Goal: Transaction & Acquisition: Obtain resource

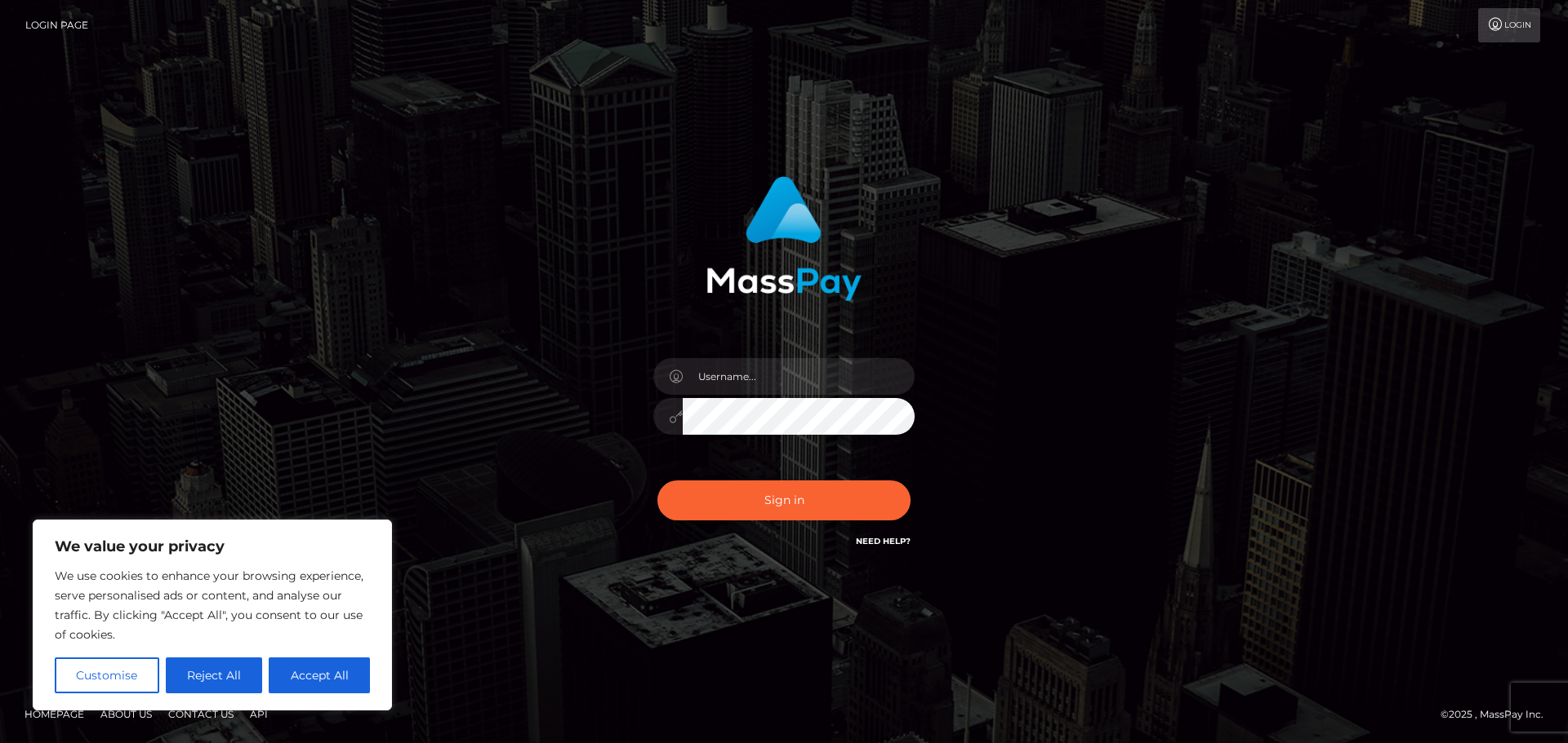
type input "[PERSON_NAME].kickr"
click at [794, 485] on button "Sign in" at bounding box center [784, 501] width 253 height 40
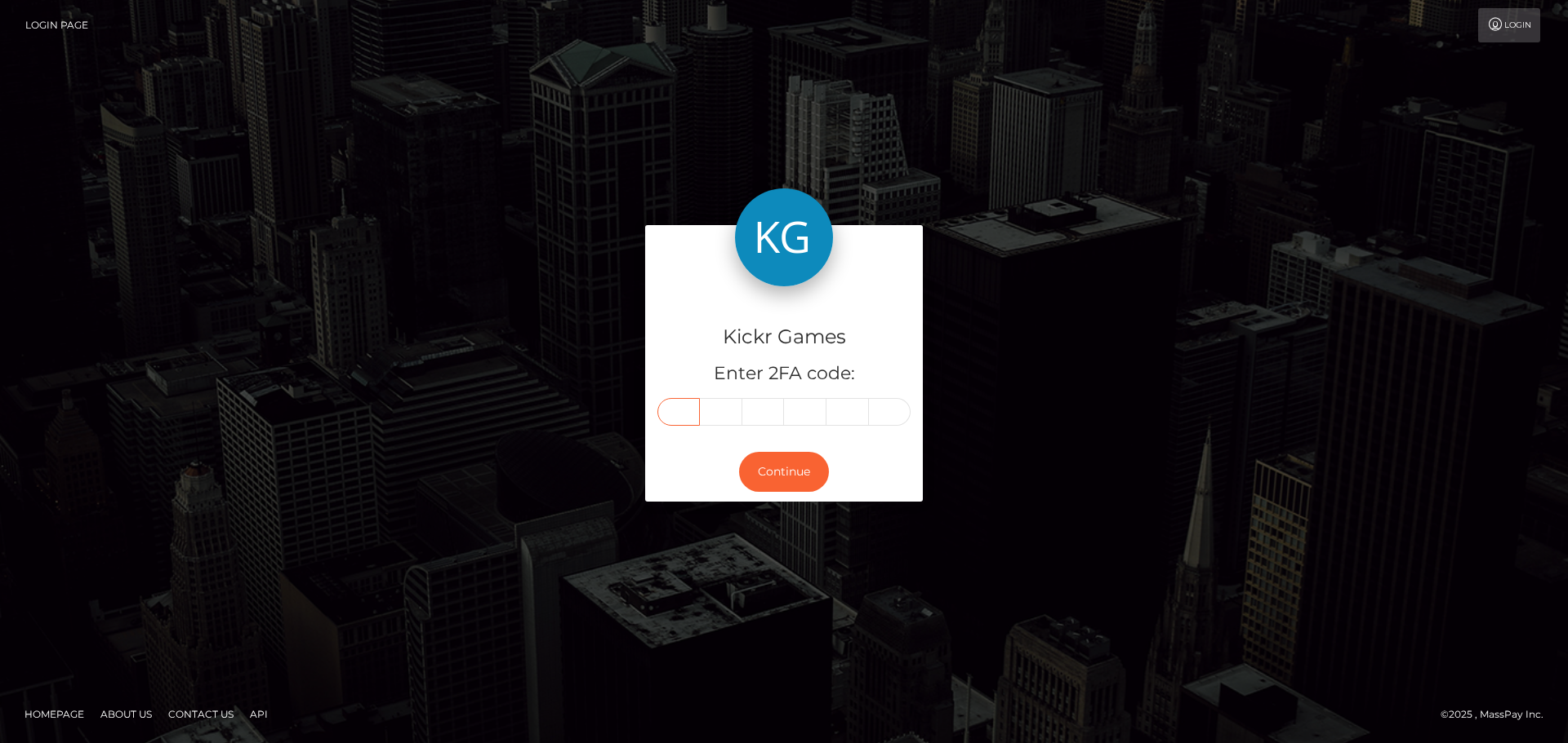
click at [680, 411] on input "text" at bounding box center [678, 411] width 42 height 27
type input "8"
type input "6"
type input "4"
click at [804, 411] on input "text" at bounding box center [805, 411] width 42 height 27
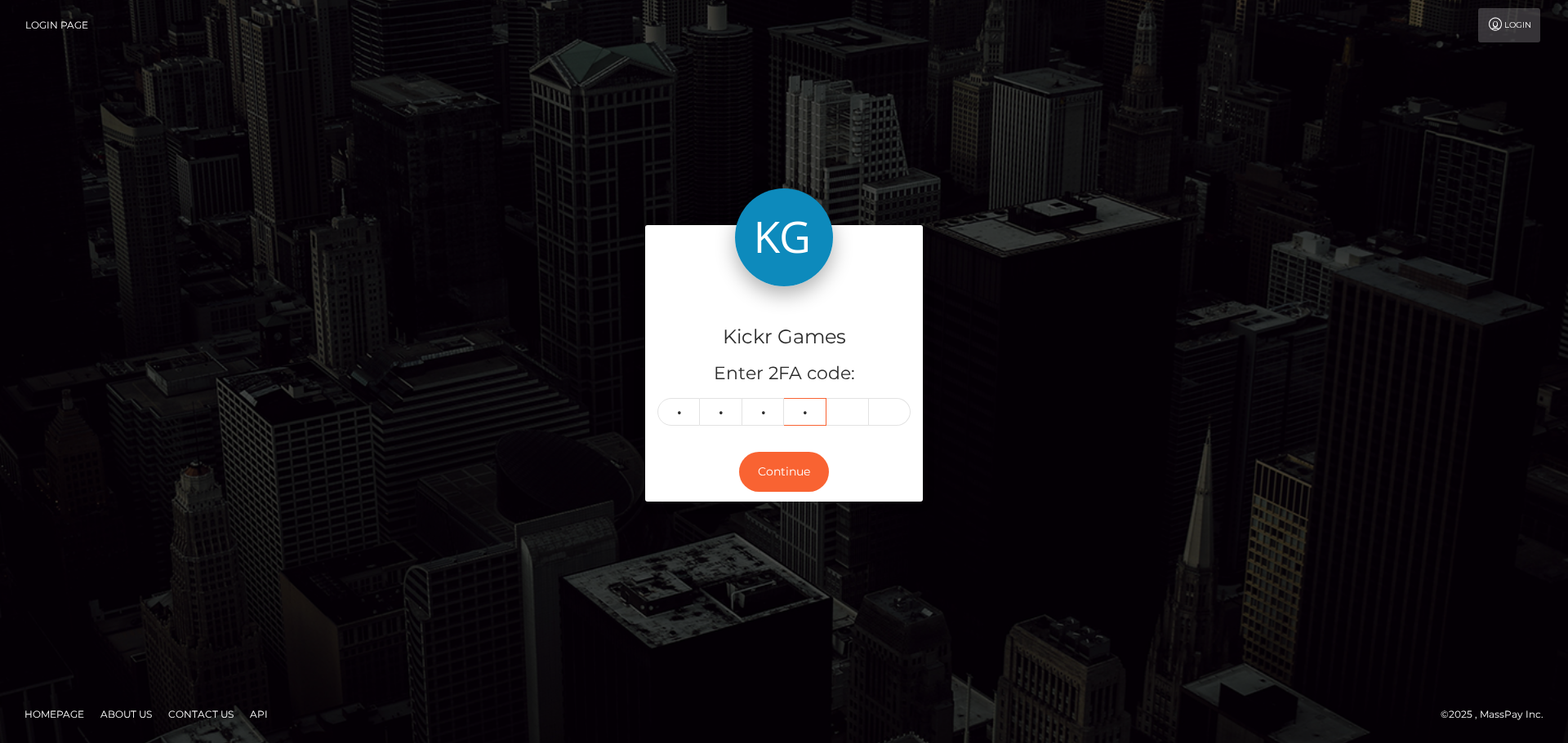
type input "0"
type input "7"
type input "4"
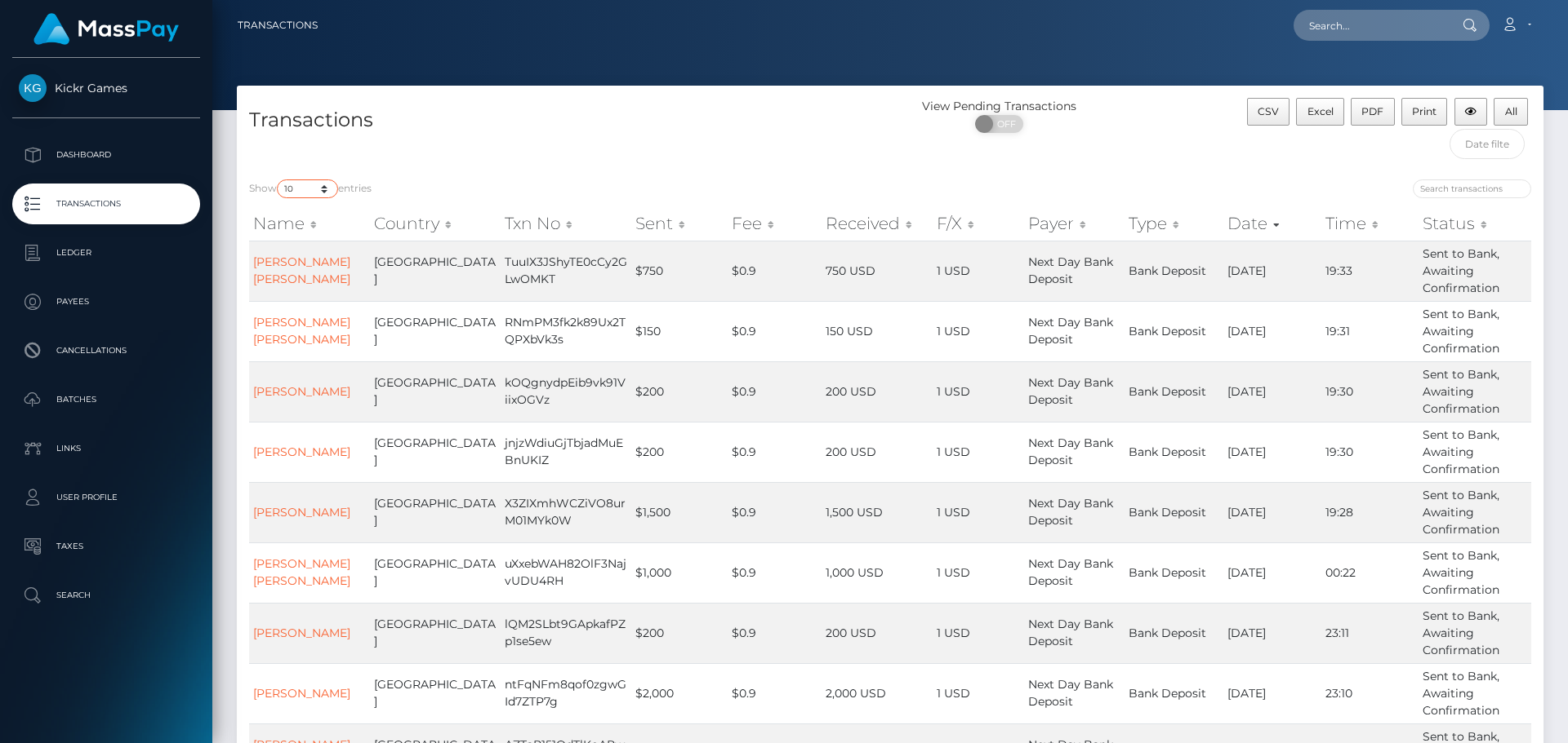
click at [319, 182] on select "10 25 50 100 250 500 1,000 3,500" at bounding box center [307, 189] width 61 height 19
select select "3500"
click at [278, 179] on select "10 25 50 100 250 500 1,000 3,500" at bounding box center [307, 189] width 61 height 19
click at [1488, 151] on input "text" at bounding box center [1487, 144] width 75 height 30
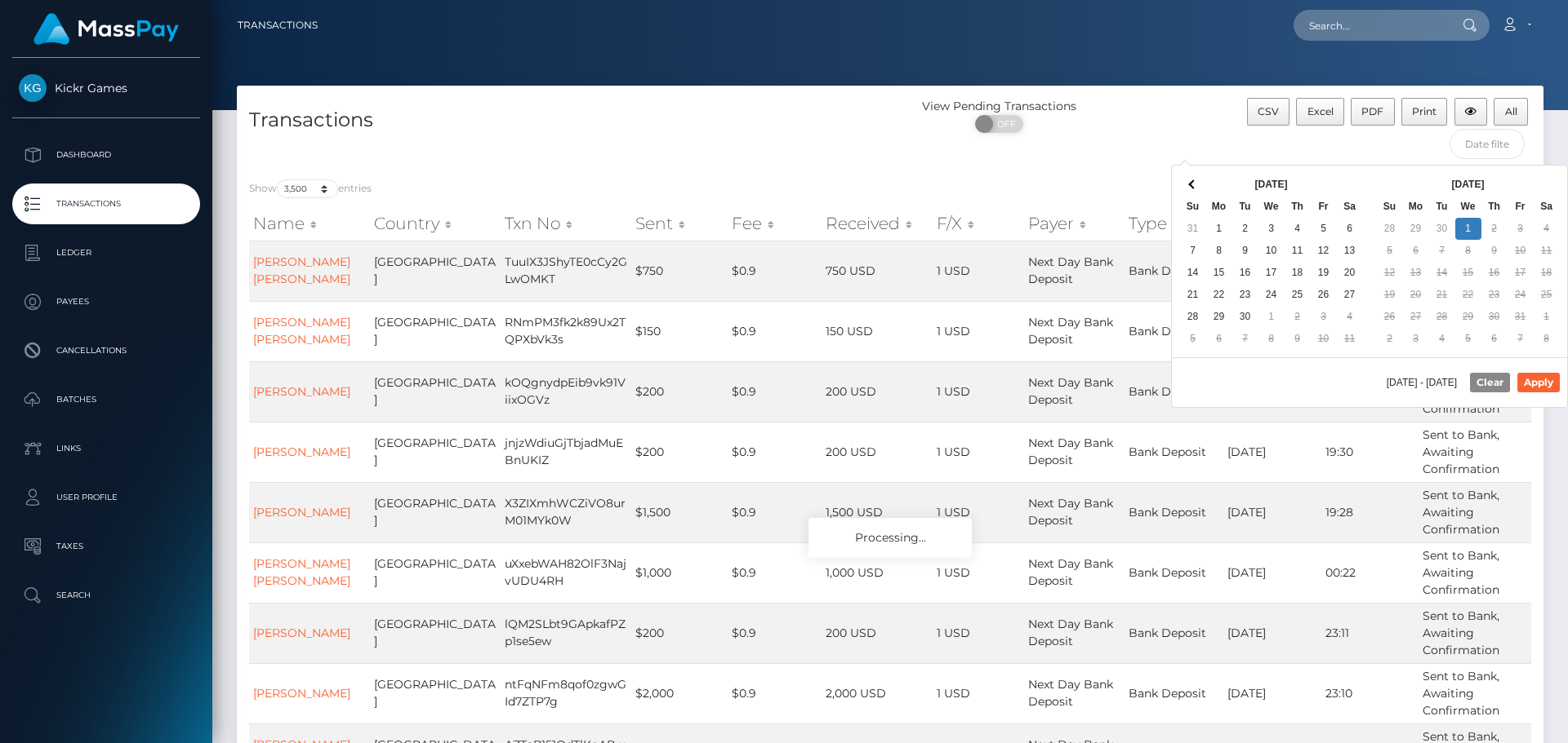
click at [1288, 182] on th "Sep 2025" at bounding box center [1271, 184] width 130 height 22
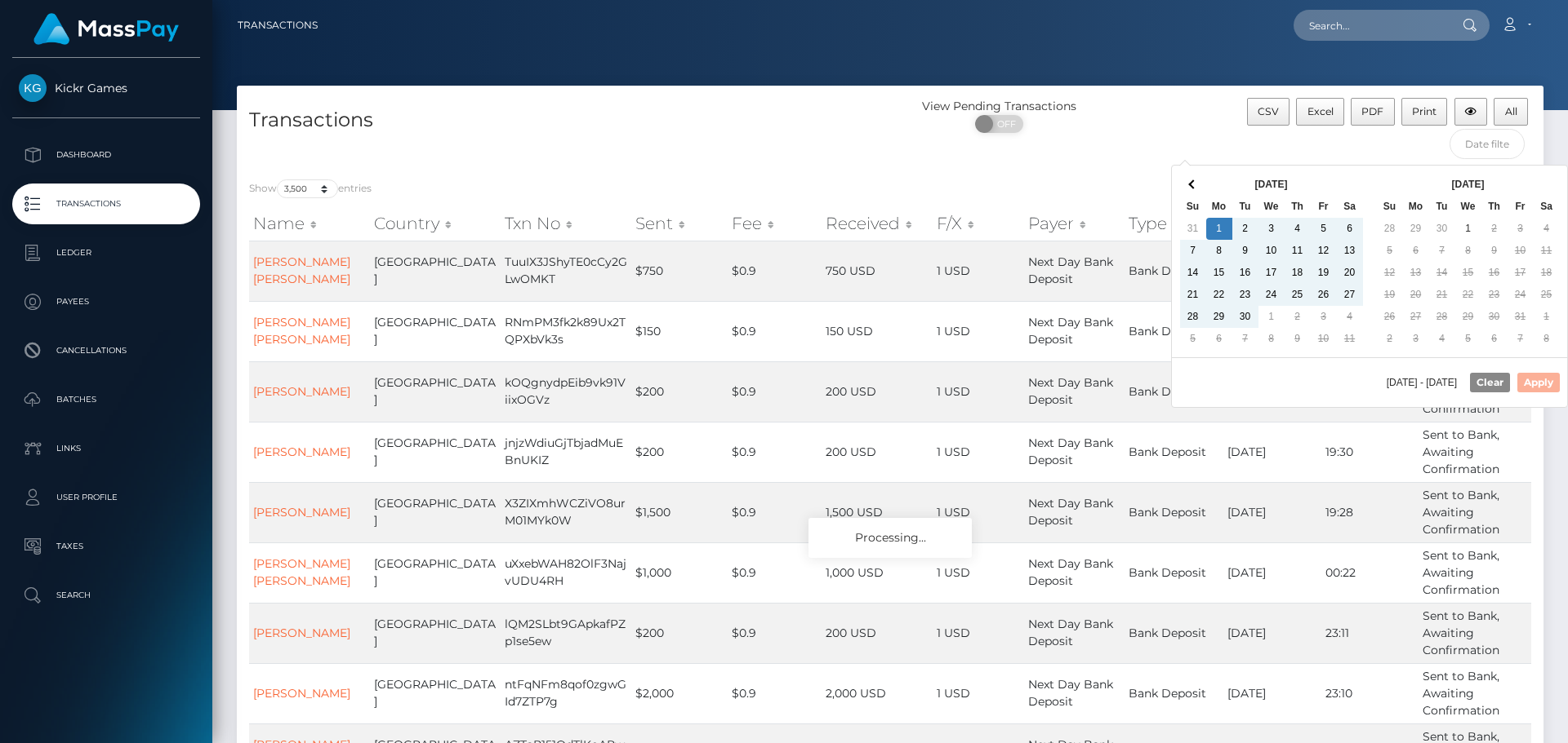
click at [1242, 328] on td "7" at bounding box center [1245, 338] width 26 height 22
click at [1538, 382] on button "Apply" at bounding box center [1538, 382] width 42 height 20
type input "09/01/2025 - 09/30/2025"
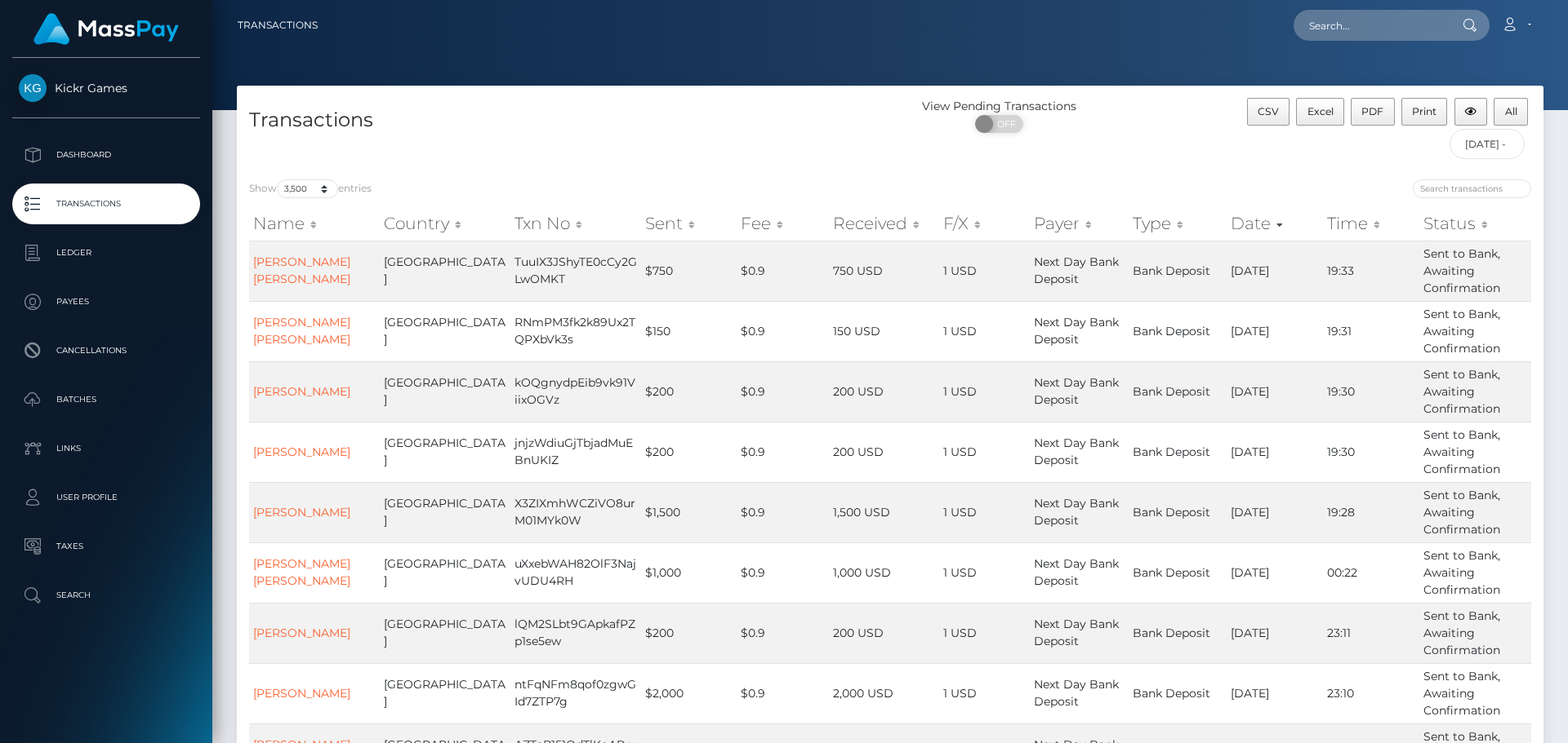
drag, startPoint x: 456, startPoint y: 137, endPoint x: 37, endPoint y: 82, distance: 422.6
click at [252, 97] on div "Transactions View Pending Transactions ON OFF CSV Excel PDF Print All 09/01/202…" at bounding box center [890, 126] width 1307 height 82
click at [1326, 115] on span "Excel" at bounding box center [1321, 111] width 26 height 12
click at [1239, 222] on th "Date" at bounding box center [1275, 223] width 96 height 33
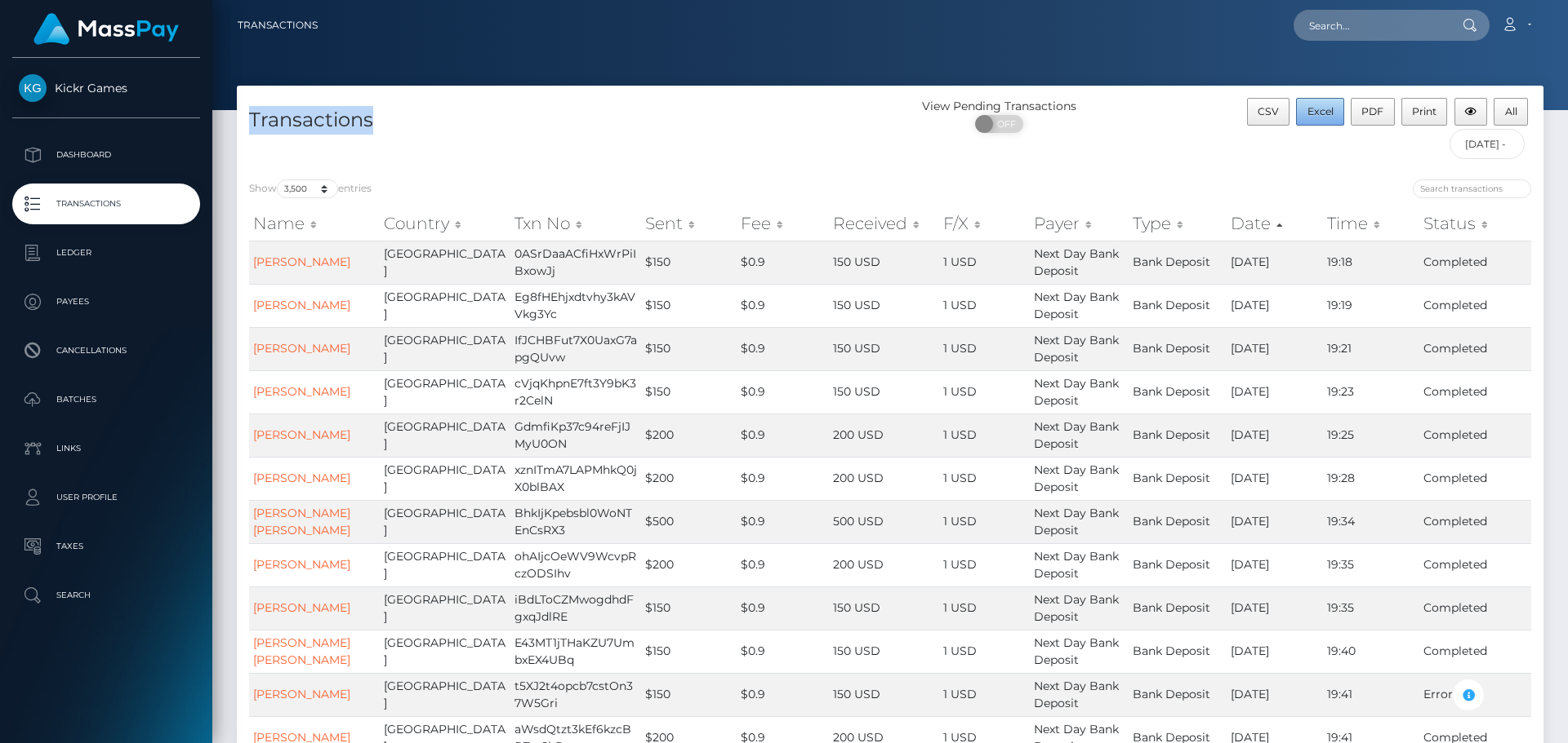
click at [1326, 113] on span "Excel" at bounding box center [1321, 111] width 26 height 12
click at [814, 152] on div "Transactions" at bounding box center [563, 133] width 653 height 70
click at [83, 244] on p "Ledger" at bounding box center [106, 253] width 175 height 25
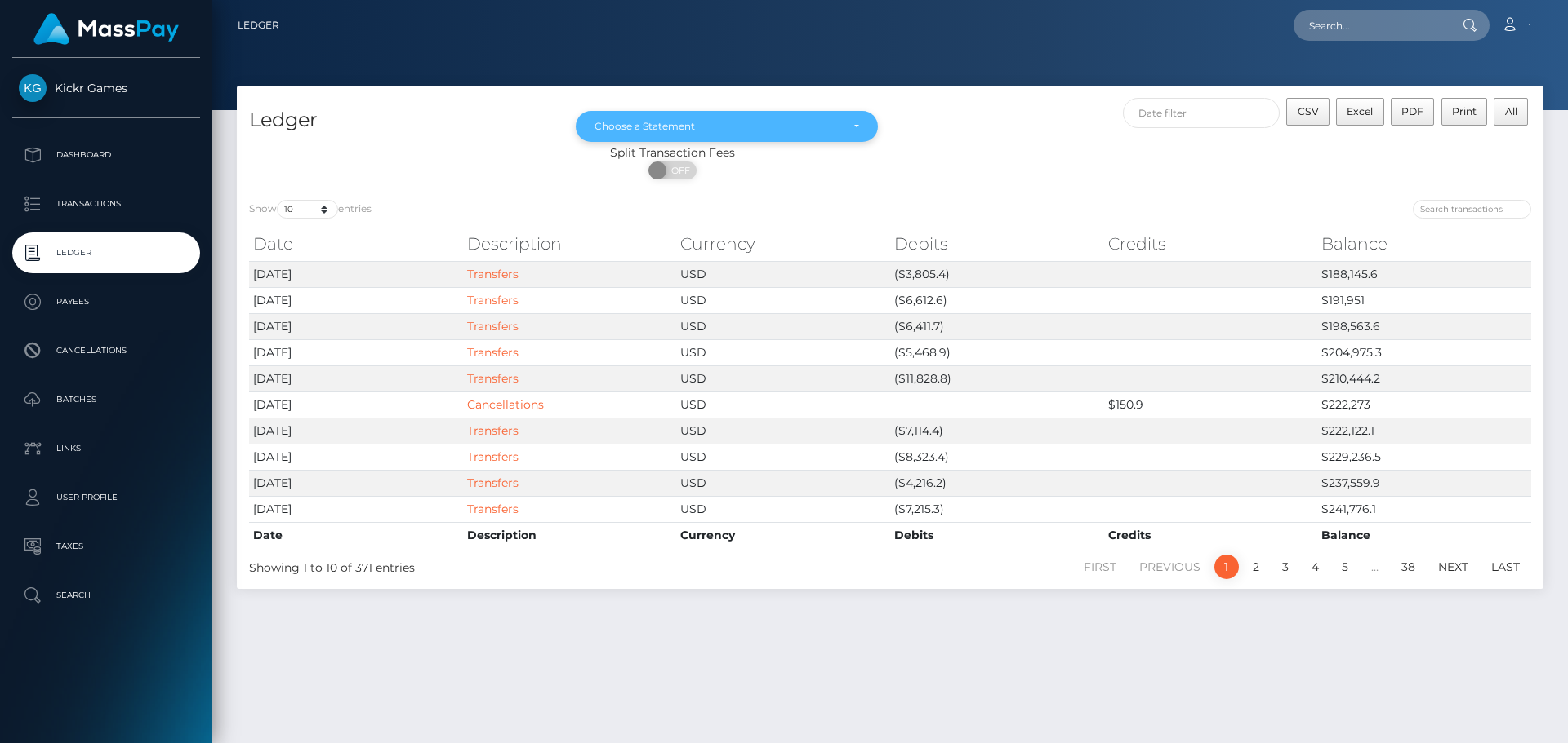
click at [837, 133] on div "Choose a Statement" at bounding box center [717, 126] width 245 height 13
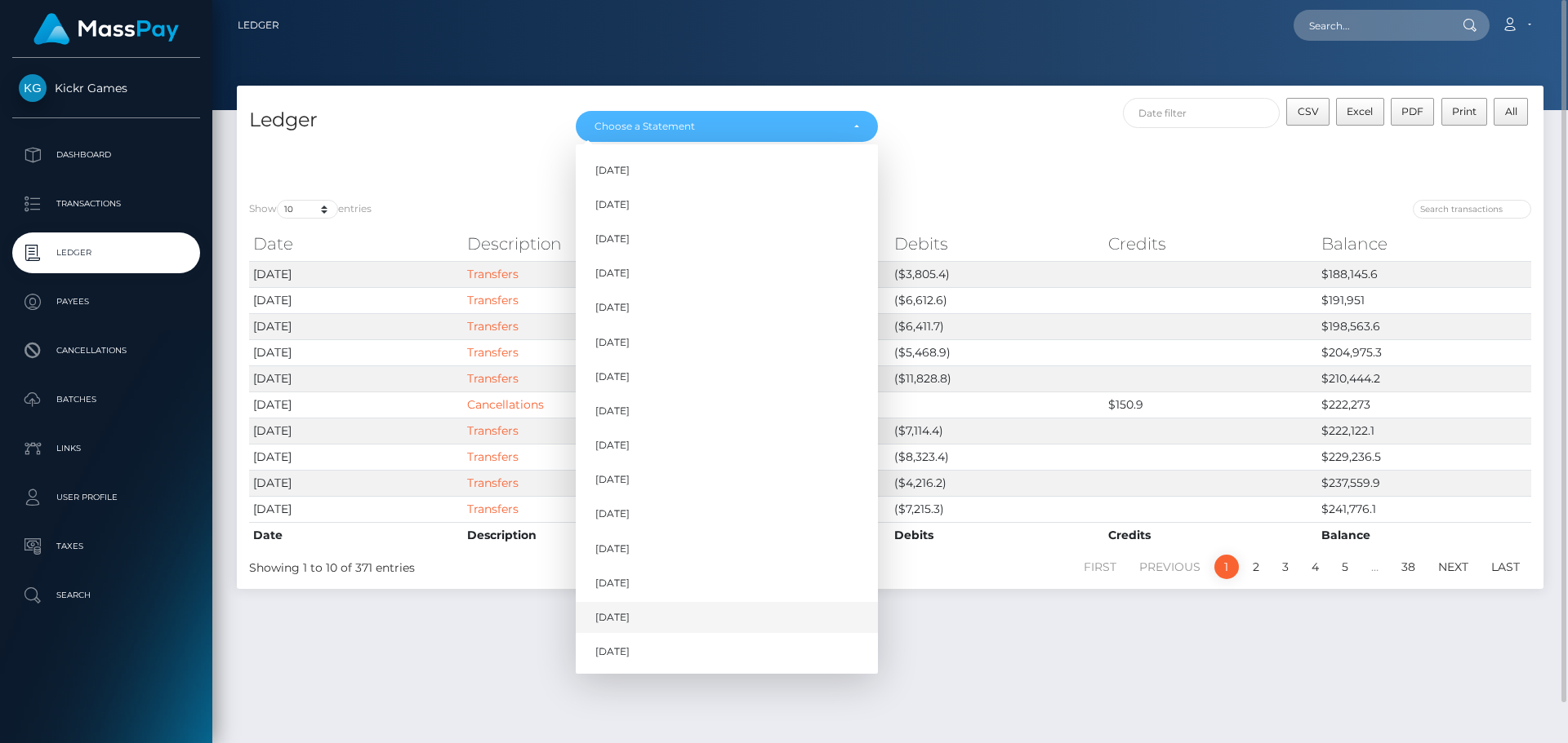
click at [624, 615] on span "Sep 2025" at bounding box center [612, 618] width 34 height 15
select select "Sep 2025"
